Goal: Obtain resource: Obtain resource

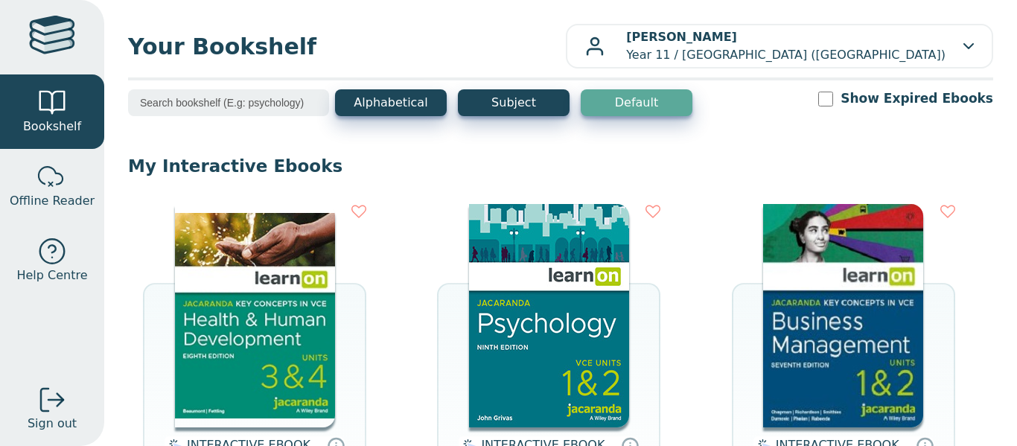
click at [243, 255] on img at bounding box center [255, 315] width 160 height 223
click at [539, 330] on img at bounding box center [549, 315] width 160 height 223
